Goal: Transaction & Acquisition: Purchase product/service

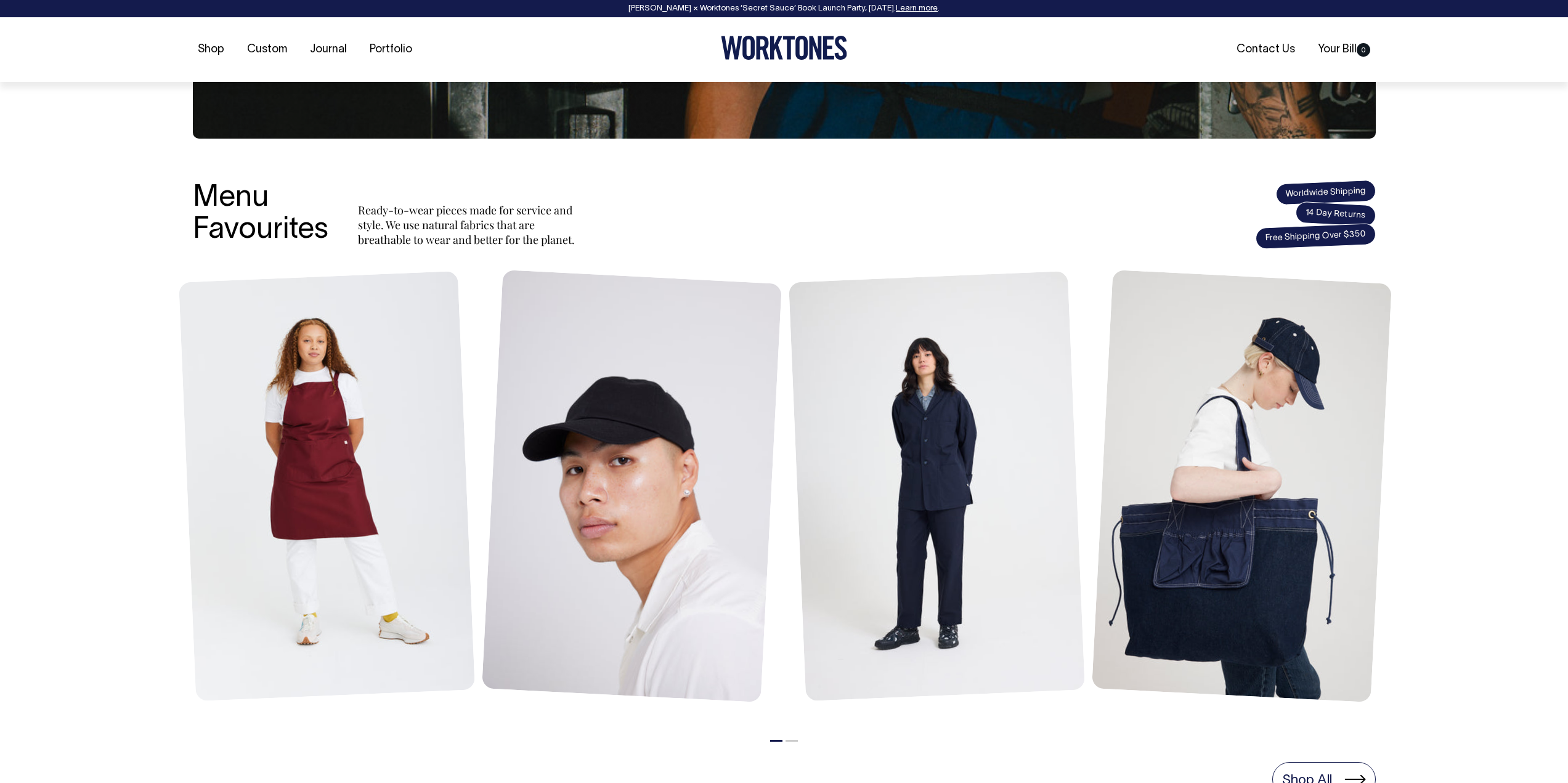
scroll to position [370, 0]
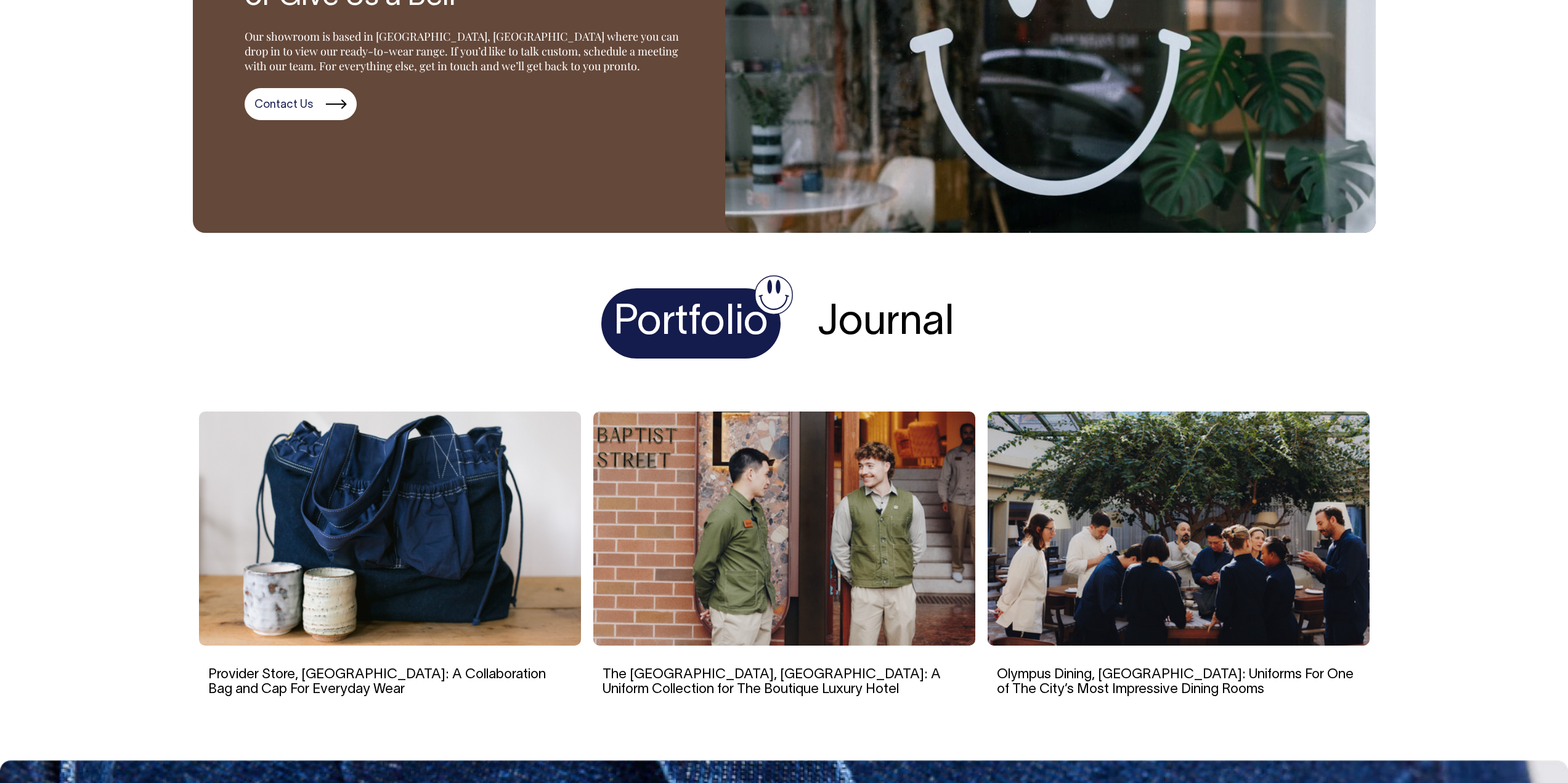
click at [897, 311] on h1 "Journal" at bounding box center [886, 324] width 161 height 71
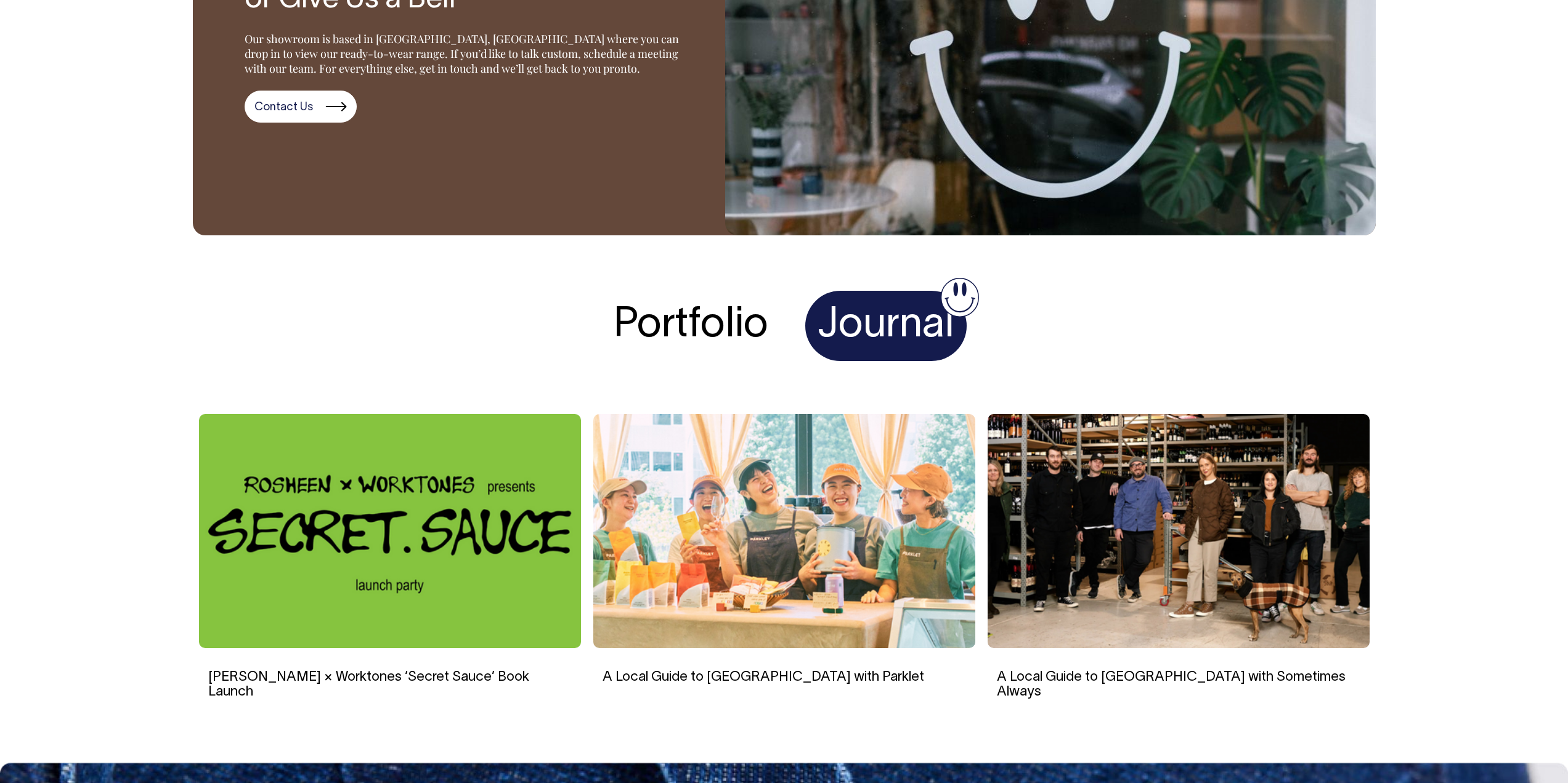
scroll to position [2217, 0]
click at [715, 329] on h1 "Portfolio" at bounding box center [690, 327] width 180 height 71
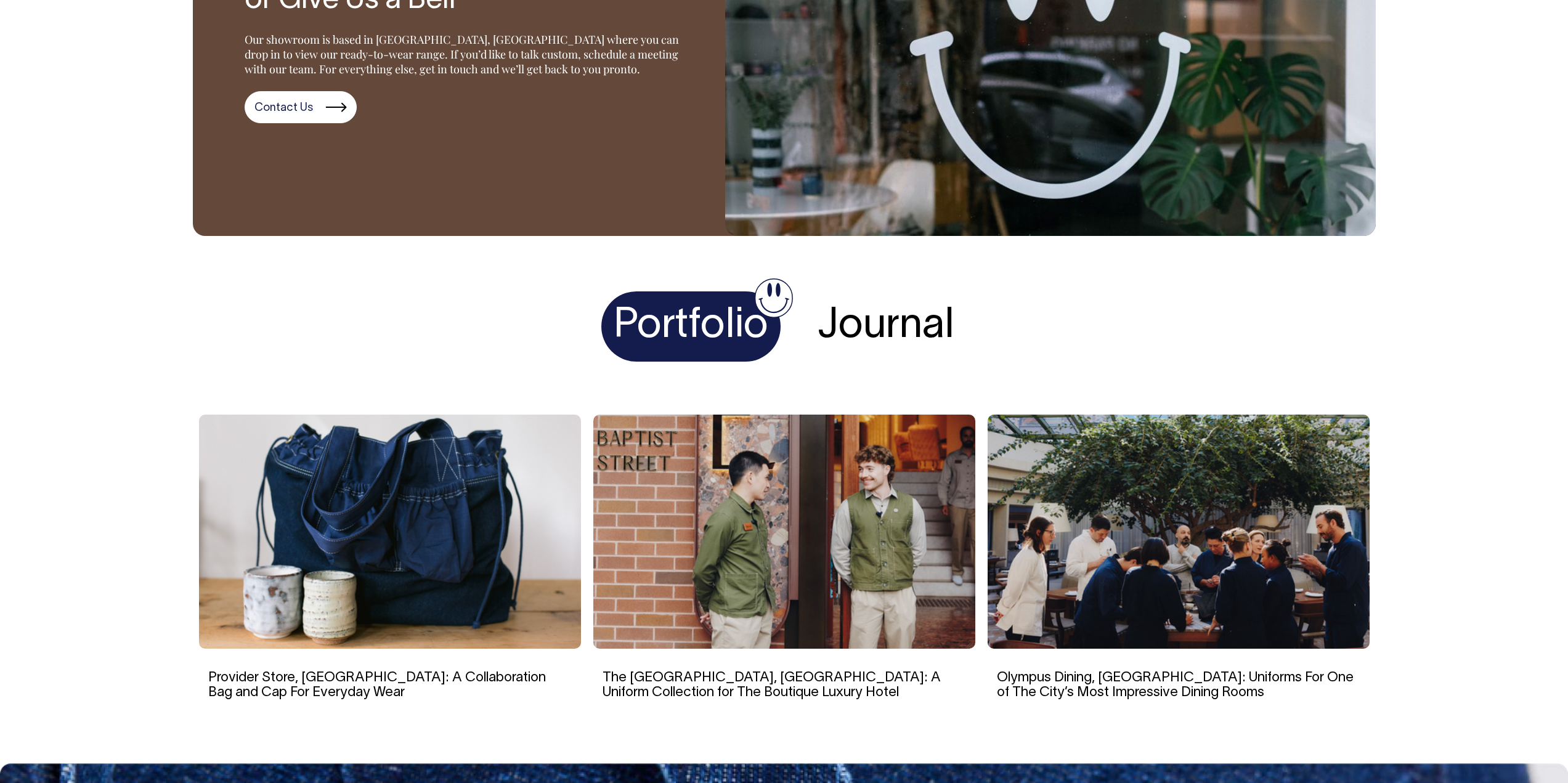
click at [864, 342] on h1 "Journal" at bounding box center [886, 327] width 161 height 71
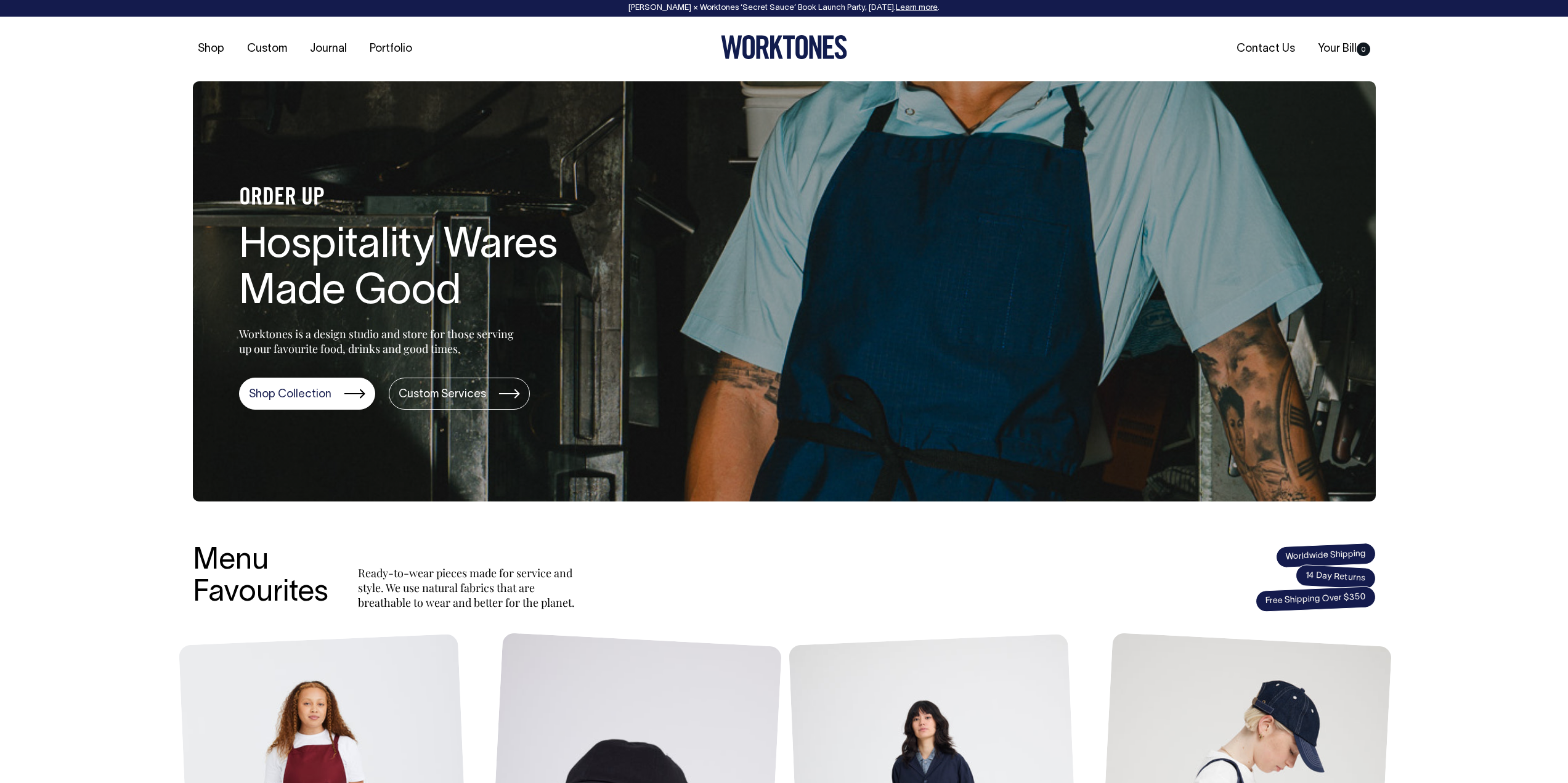
scroll to position [0, 0]
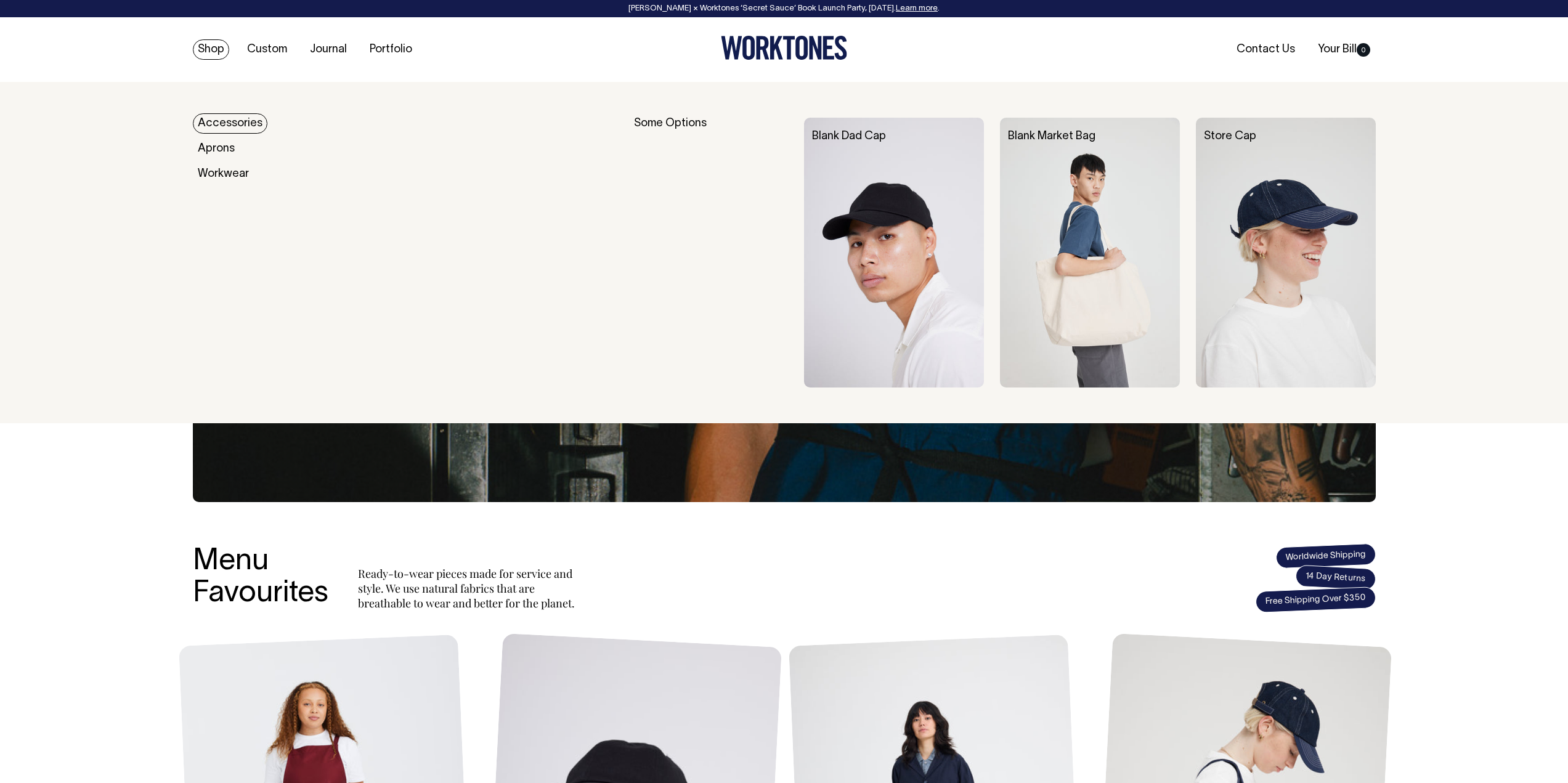
click at [212, 46] on link "Shop" at bounding box center [211, 50] width 37 height 20
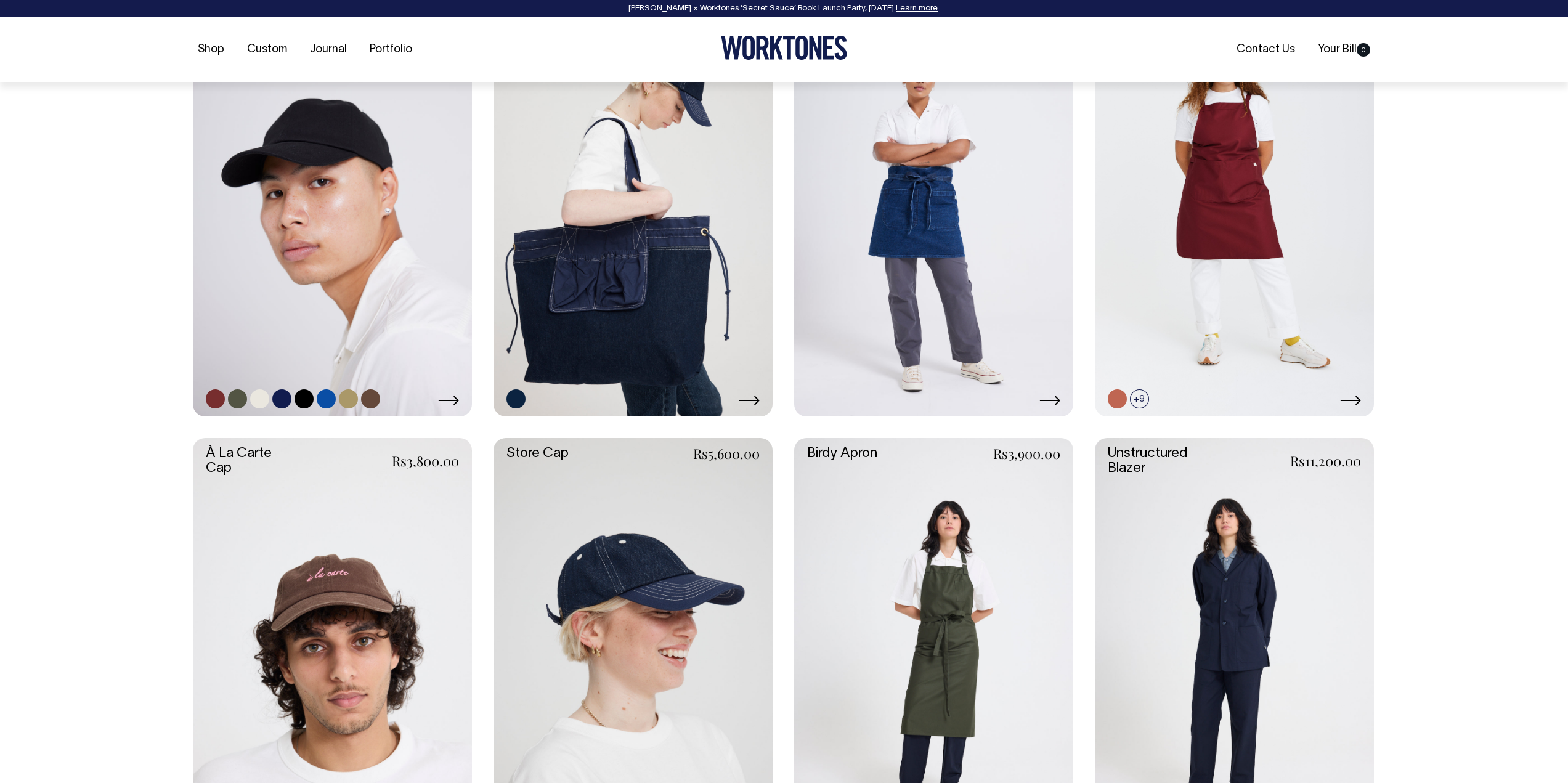
scroll to position [616, 0]
click at [374, 398] on link at bounding box center [370, 398] width 19 height 19
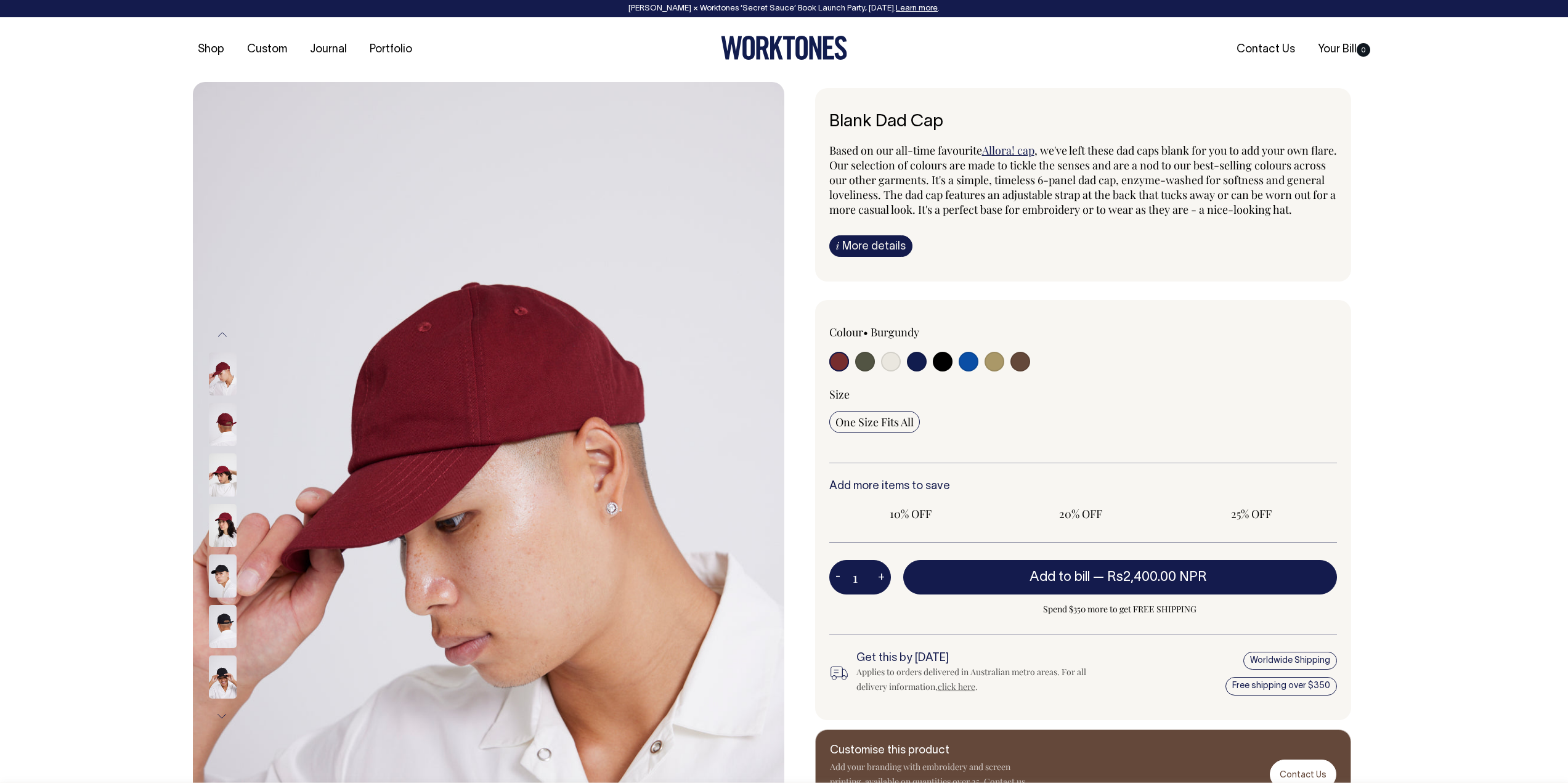
radio input "true"
select select "Espresso"
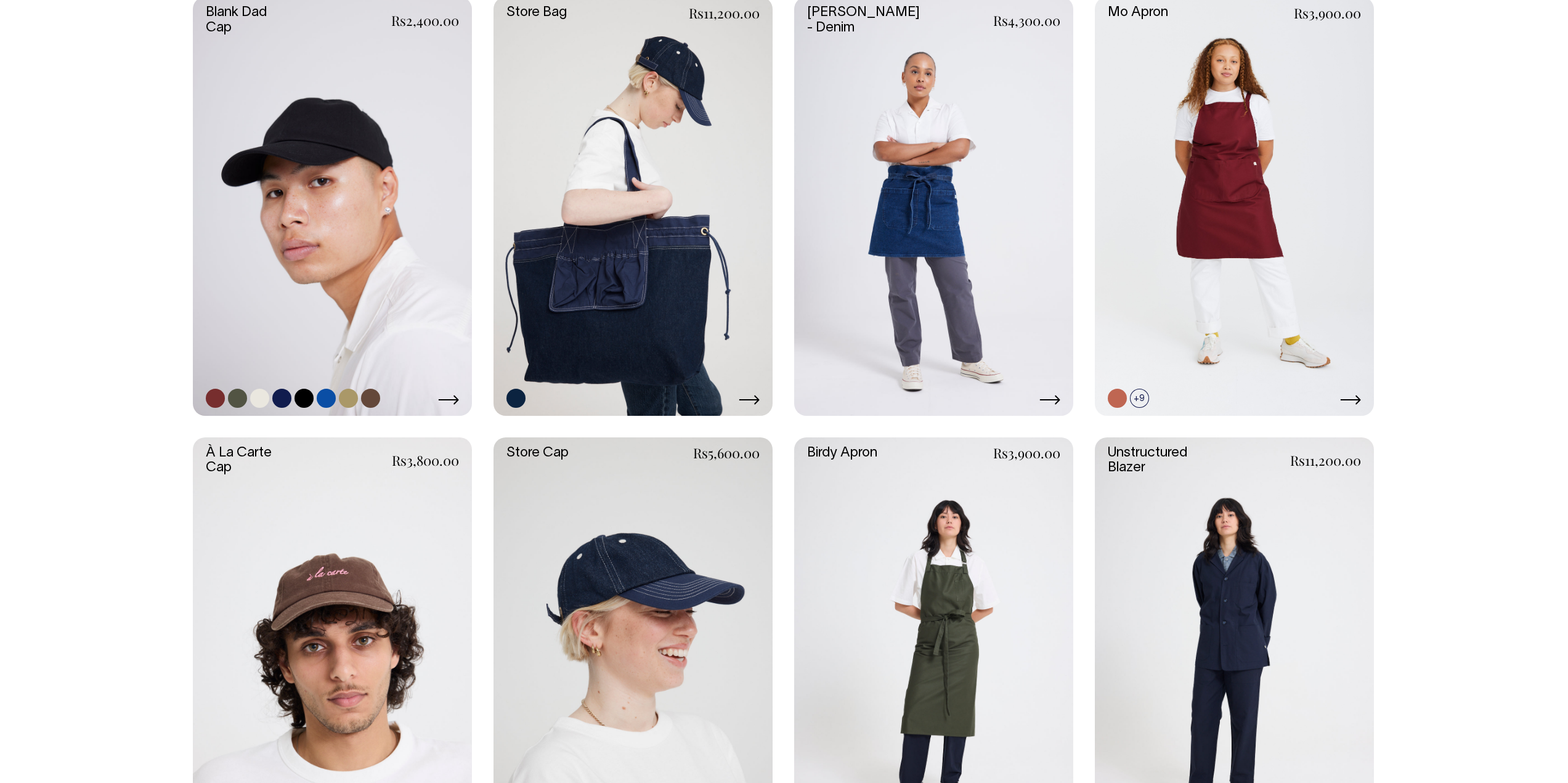
scroll to position [616, 0]
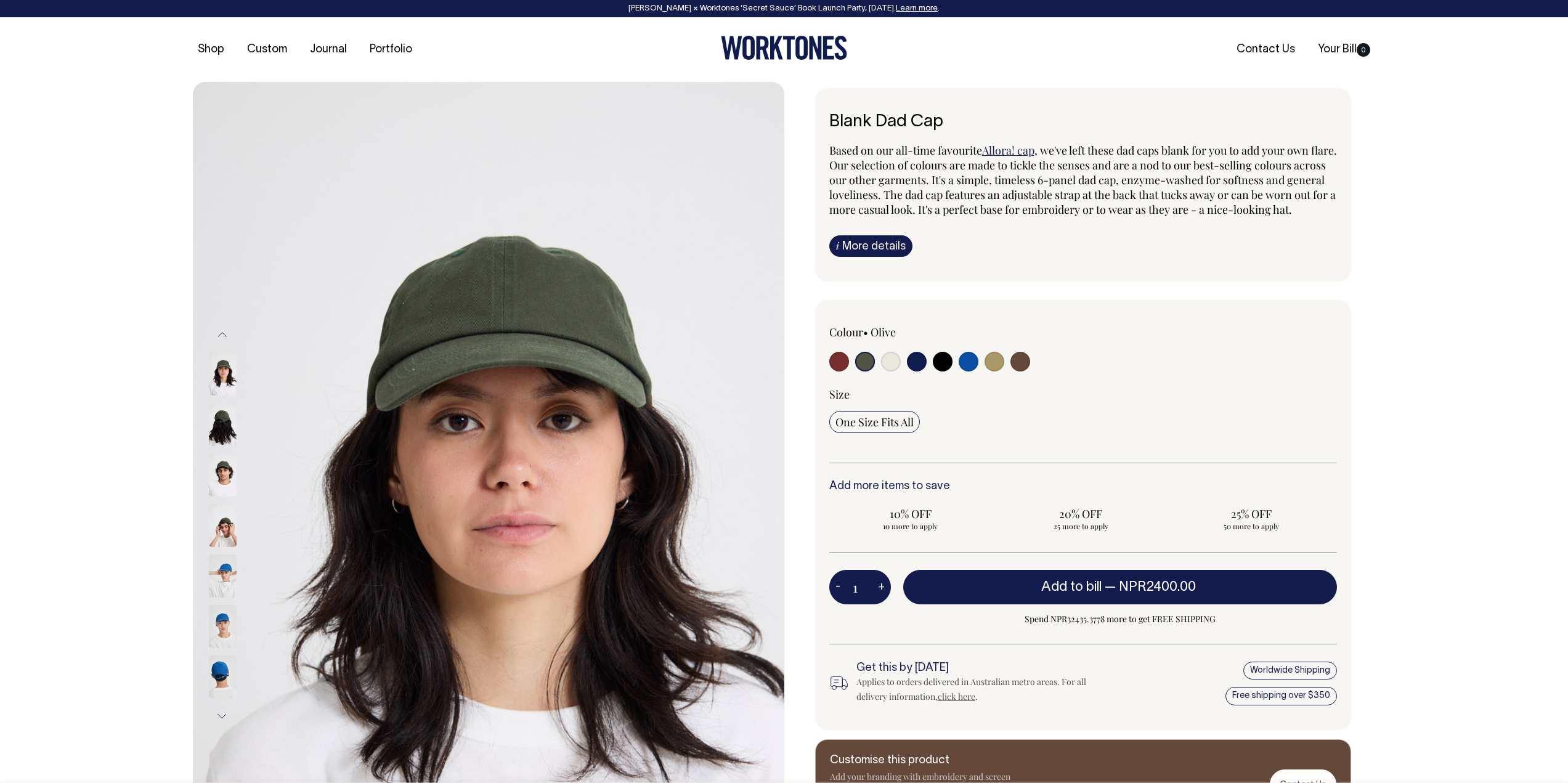
select select "Olive"
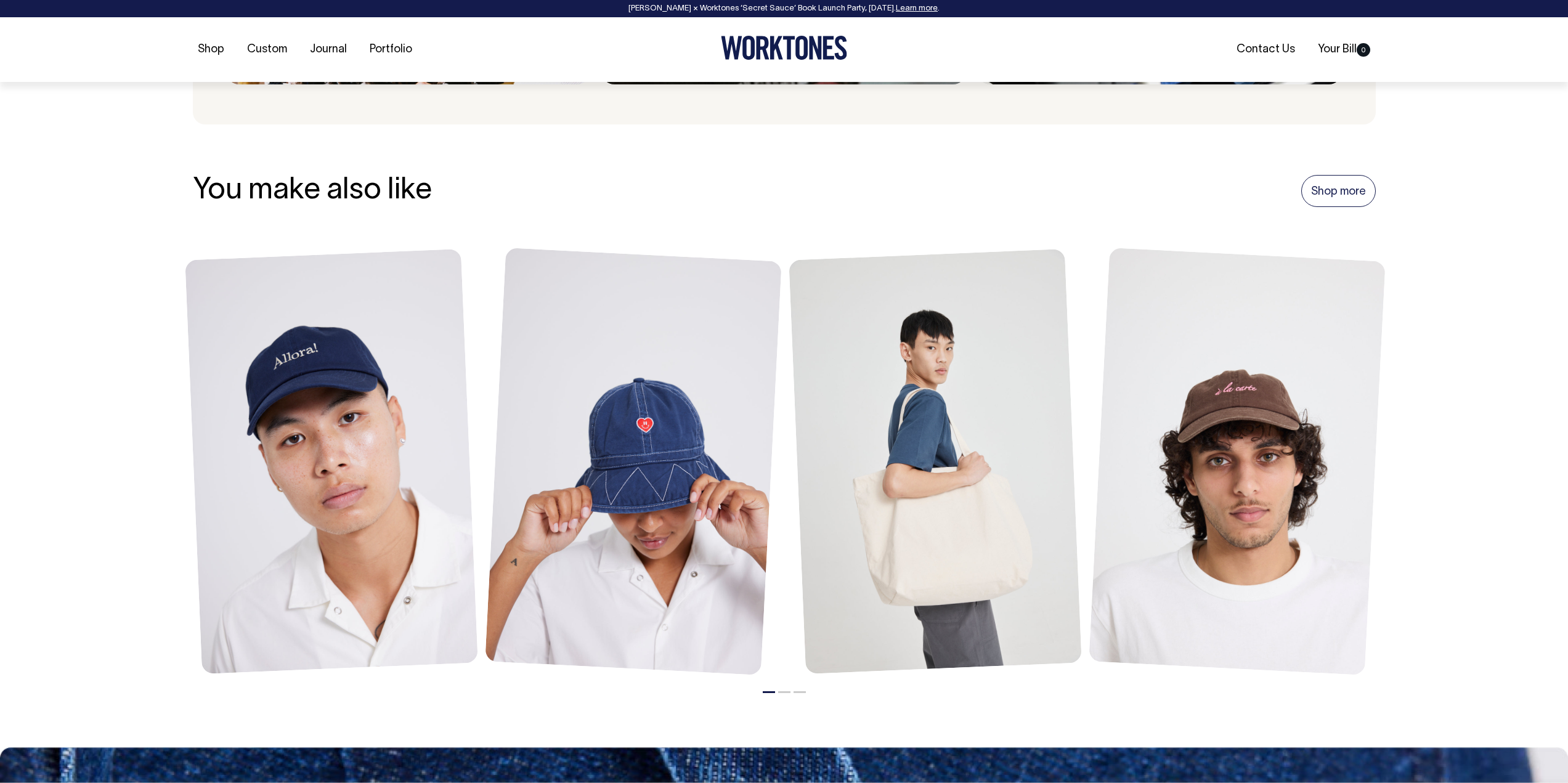
scroll to position [1355, 0]
